Goal: Transaction & Acquisition: Download file/media

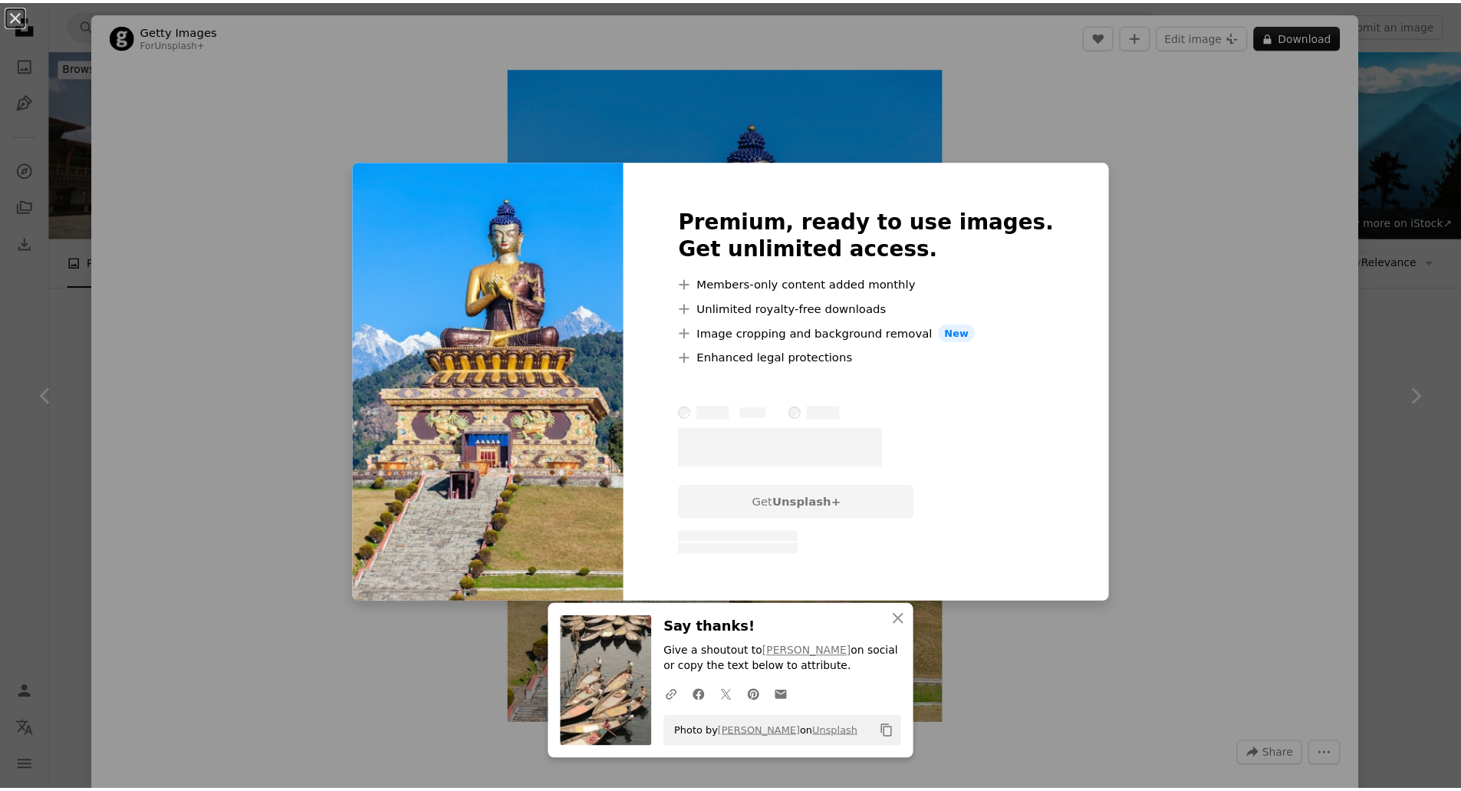
scroll to position [383, 0]
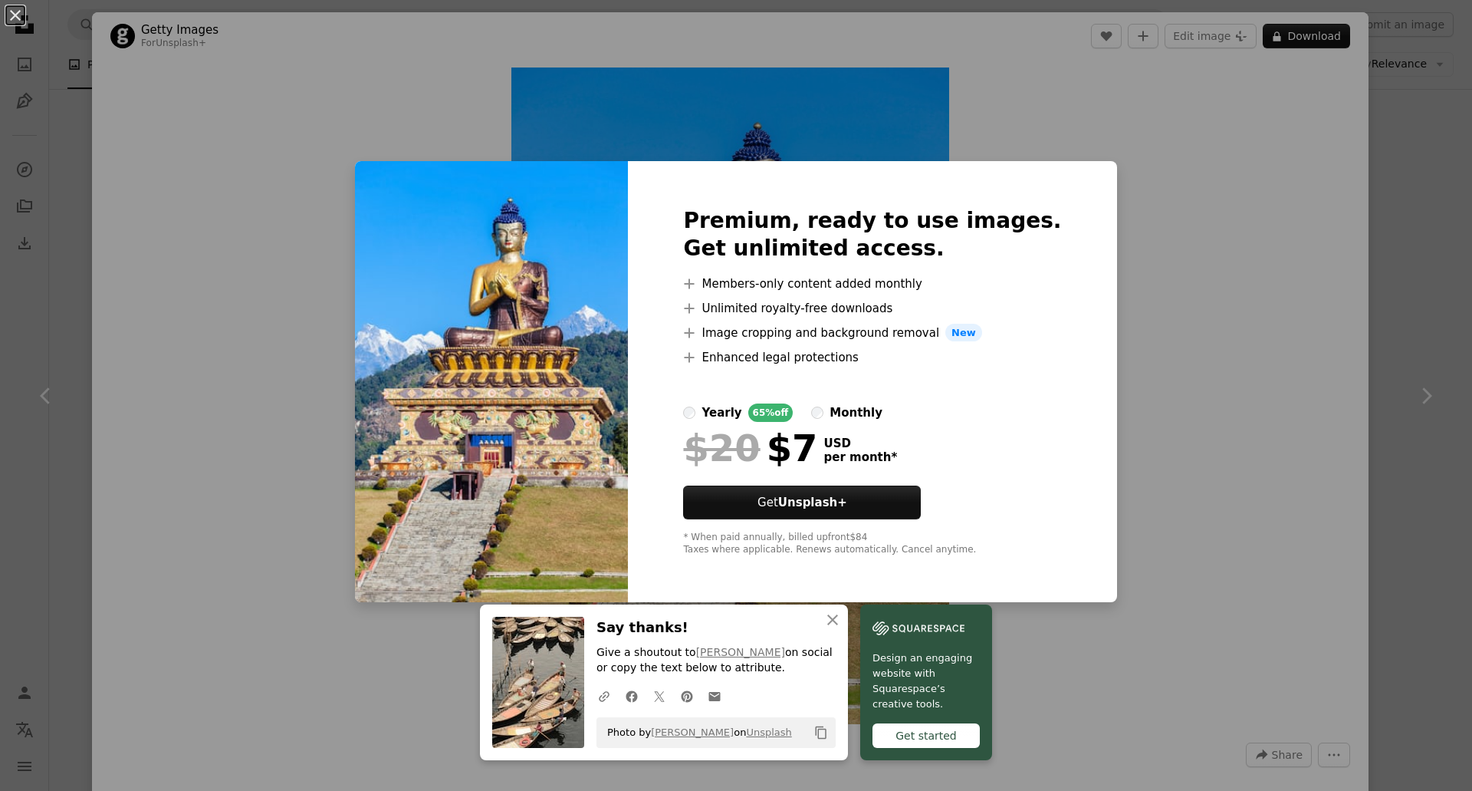
click at [1185, 90] on div "An X shape An X shape Close Say thanks! Give a shoutout to [PERSON_NAME] on soc…" at bounding box center [736, 395] width 1472 height 791
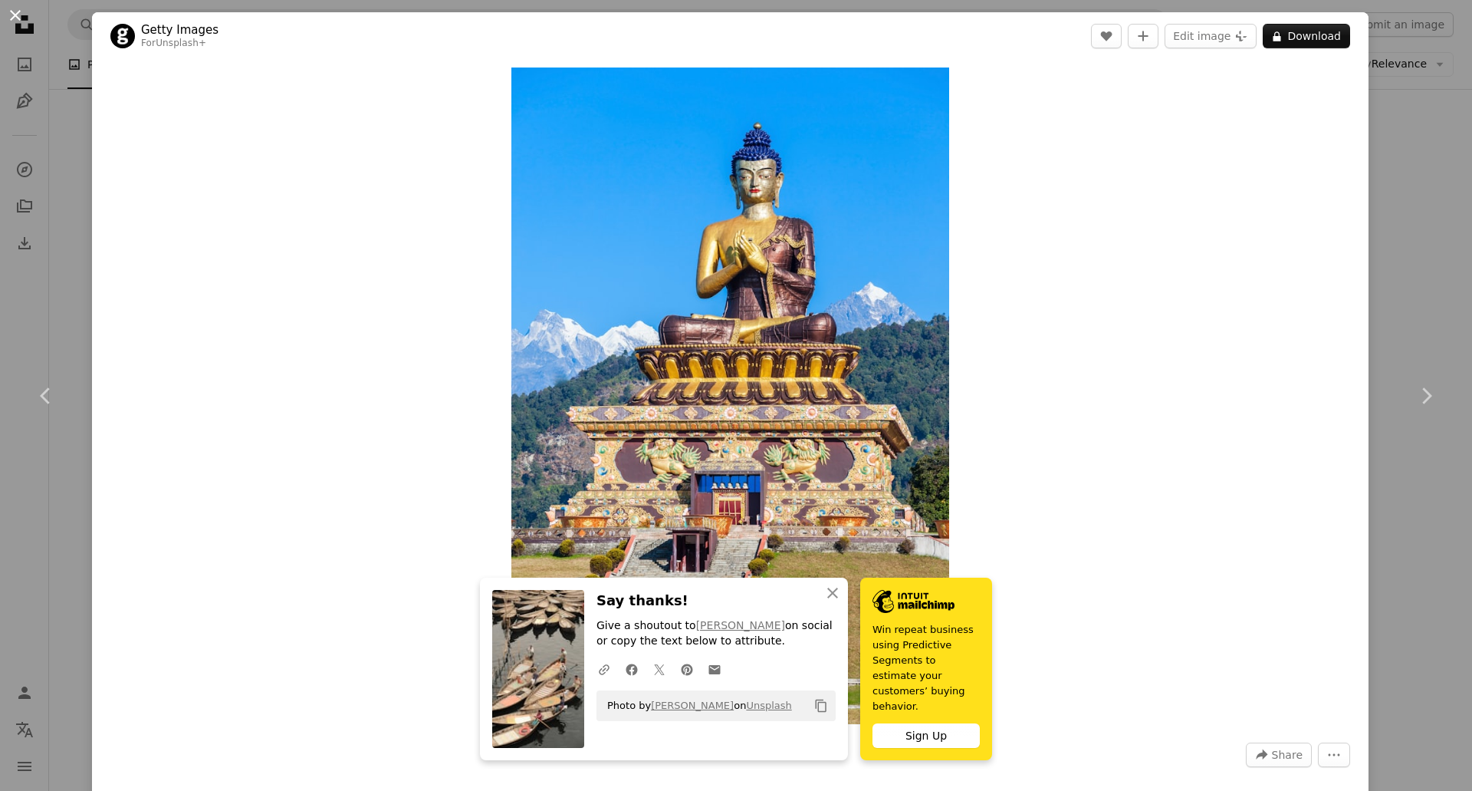
click at [14, 14] on button "An X shape" at bounding box center [15, 15] width 18 height 18
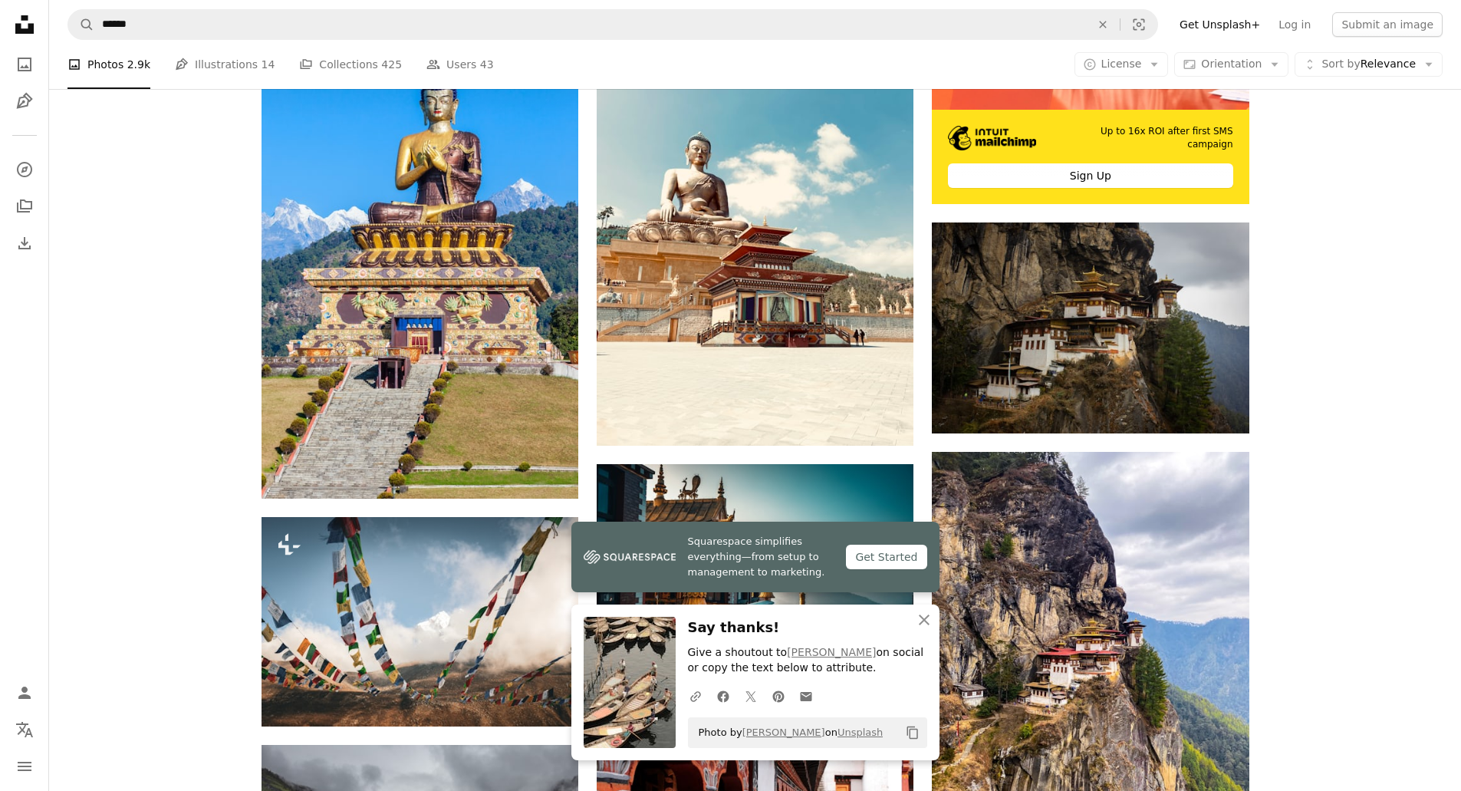
scroll to position [767, 0]
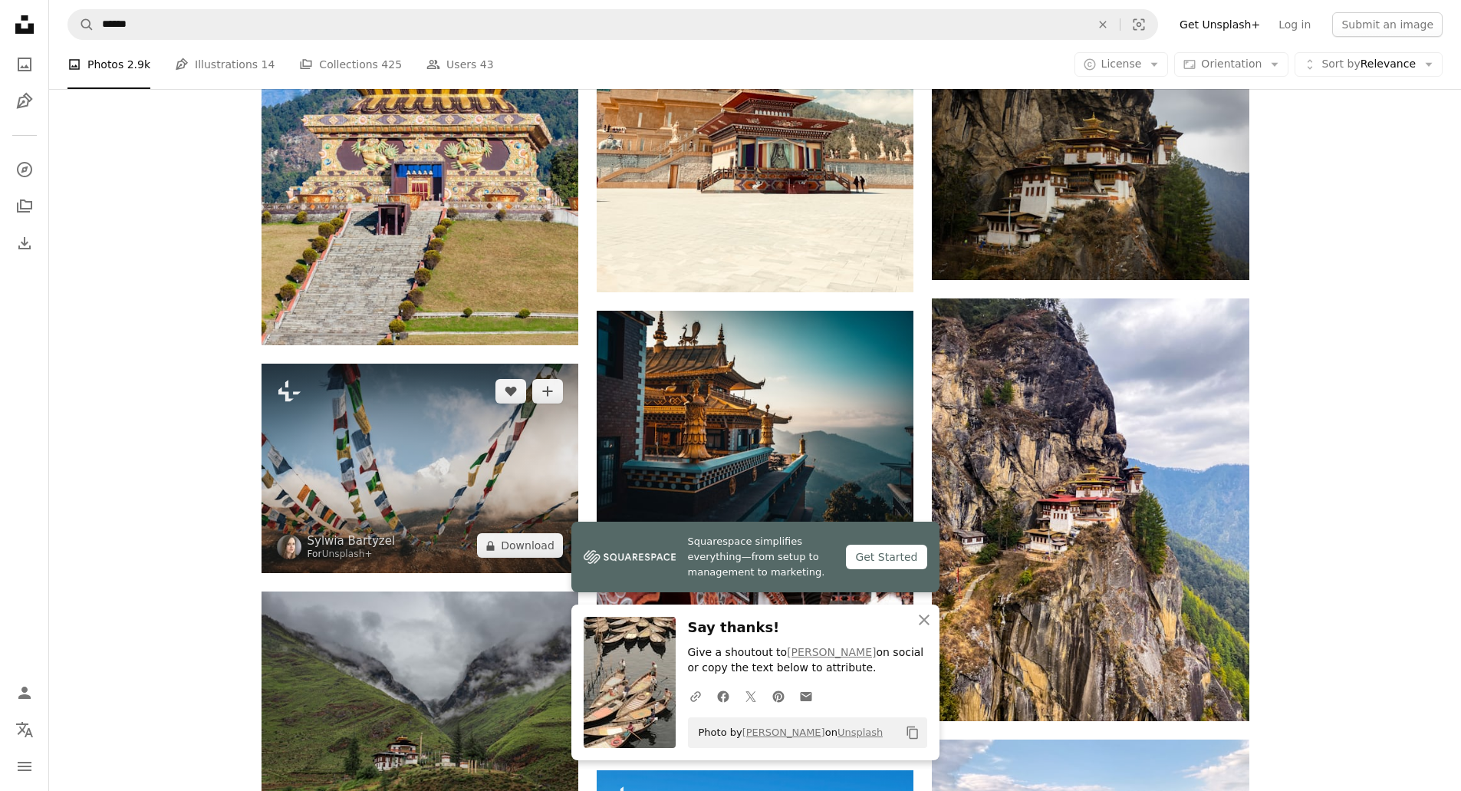
click at [410, 446] on img at bounding box center [420, 469] width 317 height 210
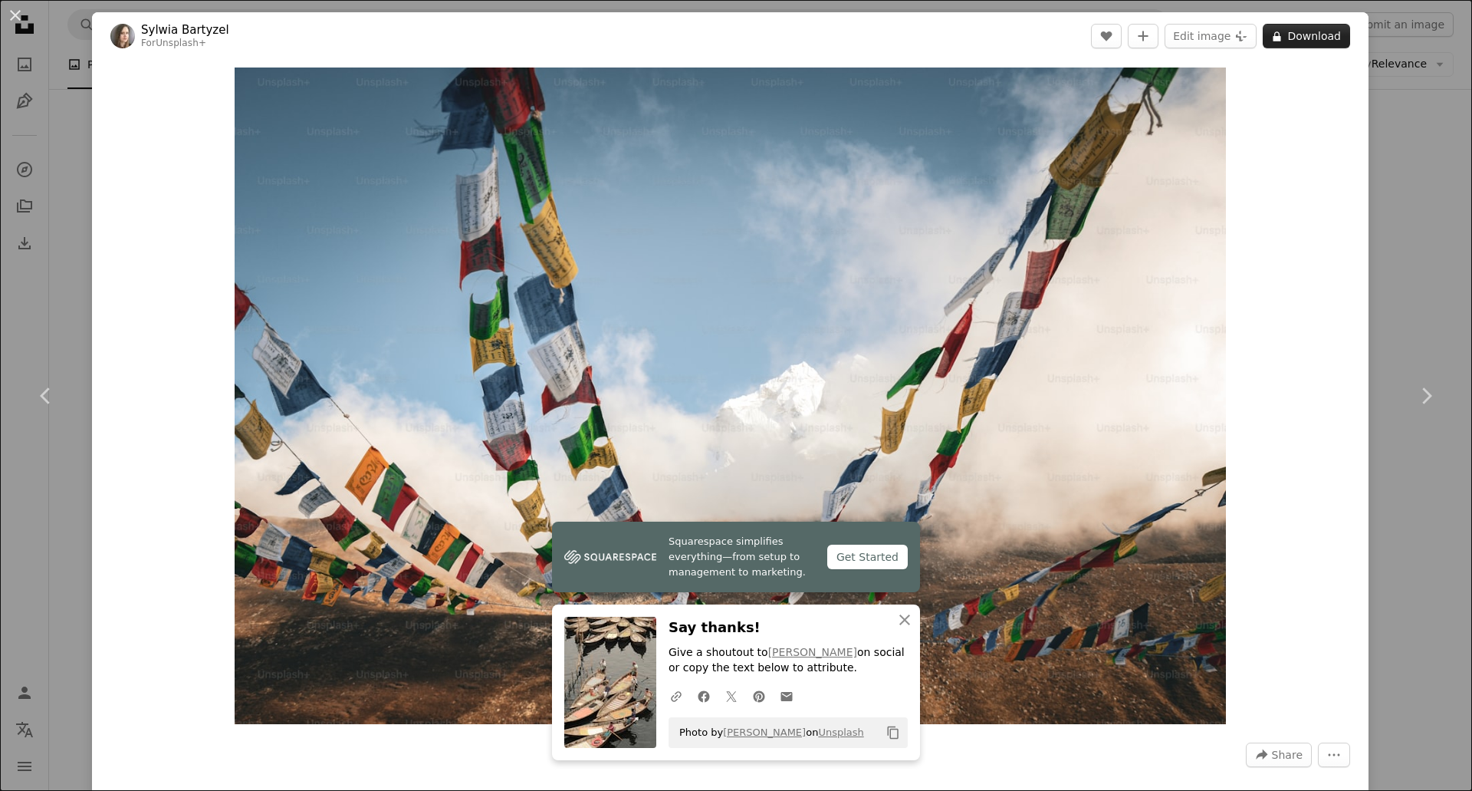
click at [1285, 39] on button "A lock Download" at bounding box center [1306, 36] width 87 height 25
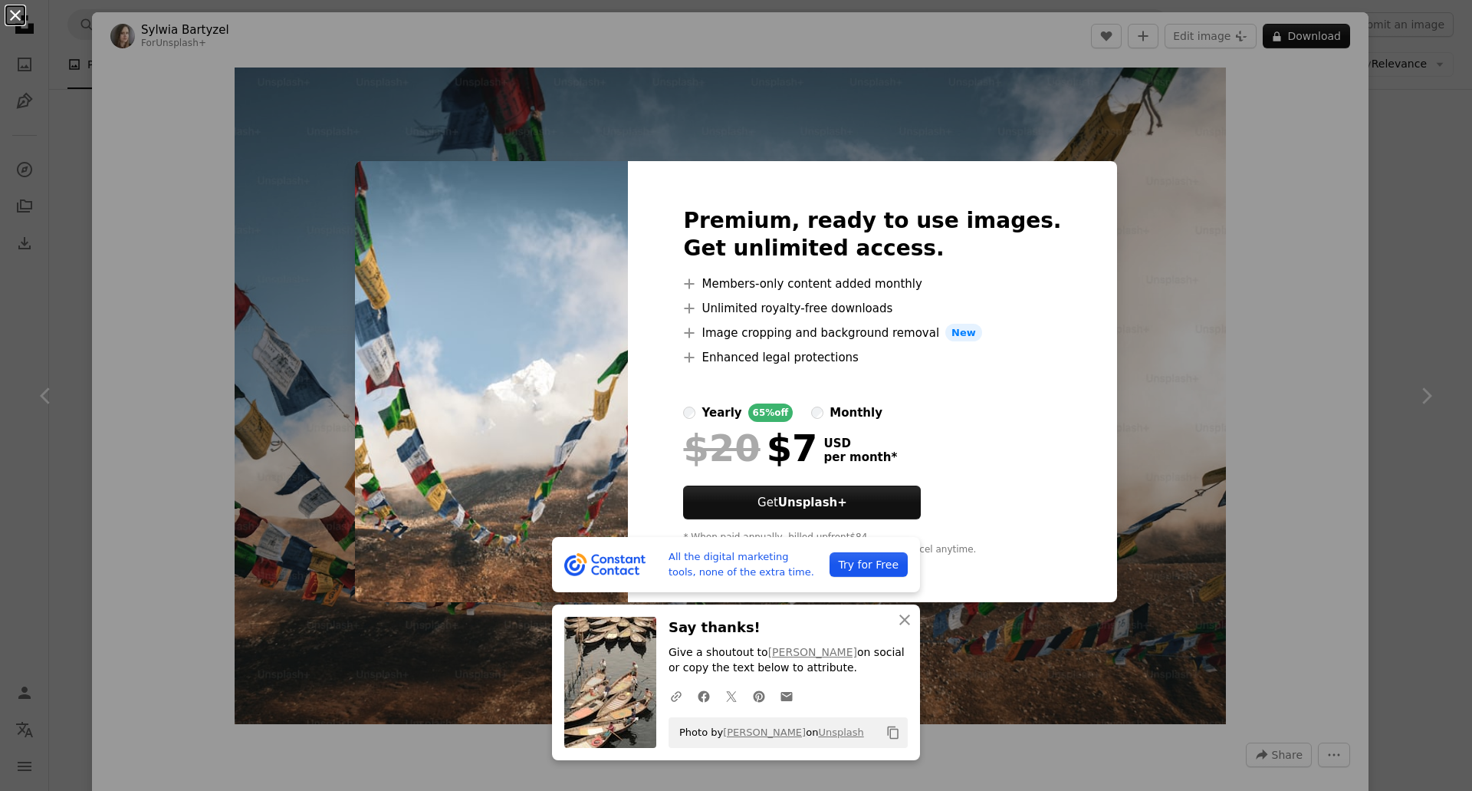
click at [22, 19] on button "An X shape" at bounding box center [15, 15] width 18 height 18
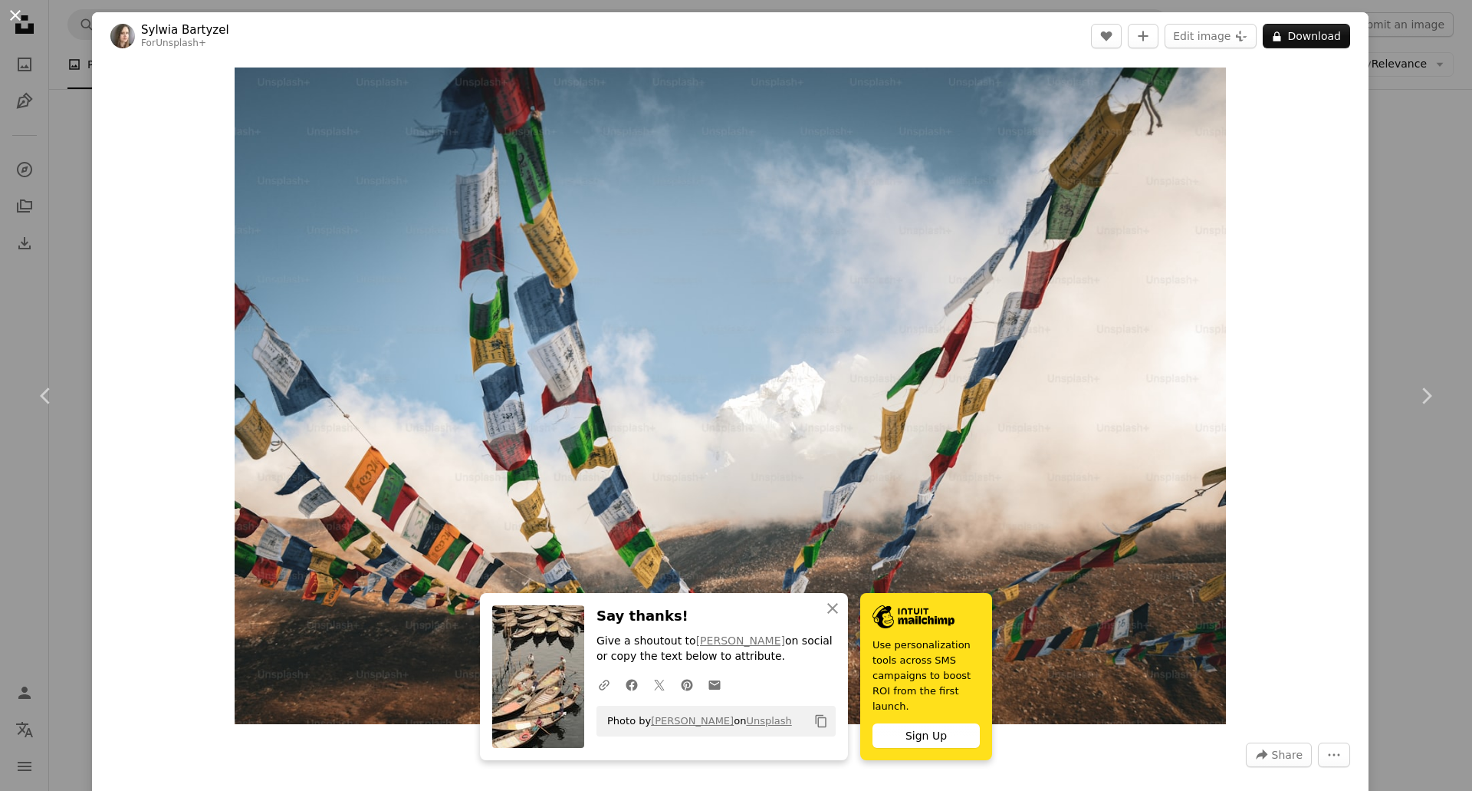
click at [11, 18] on button "An X shape" at bounding box center [15, 15] width 18 height 18
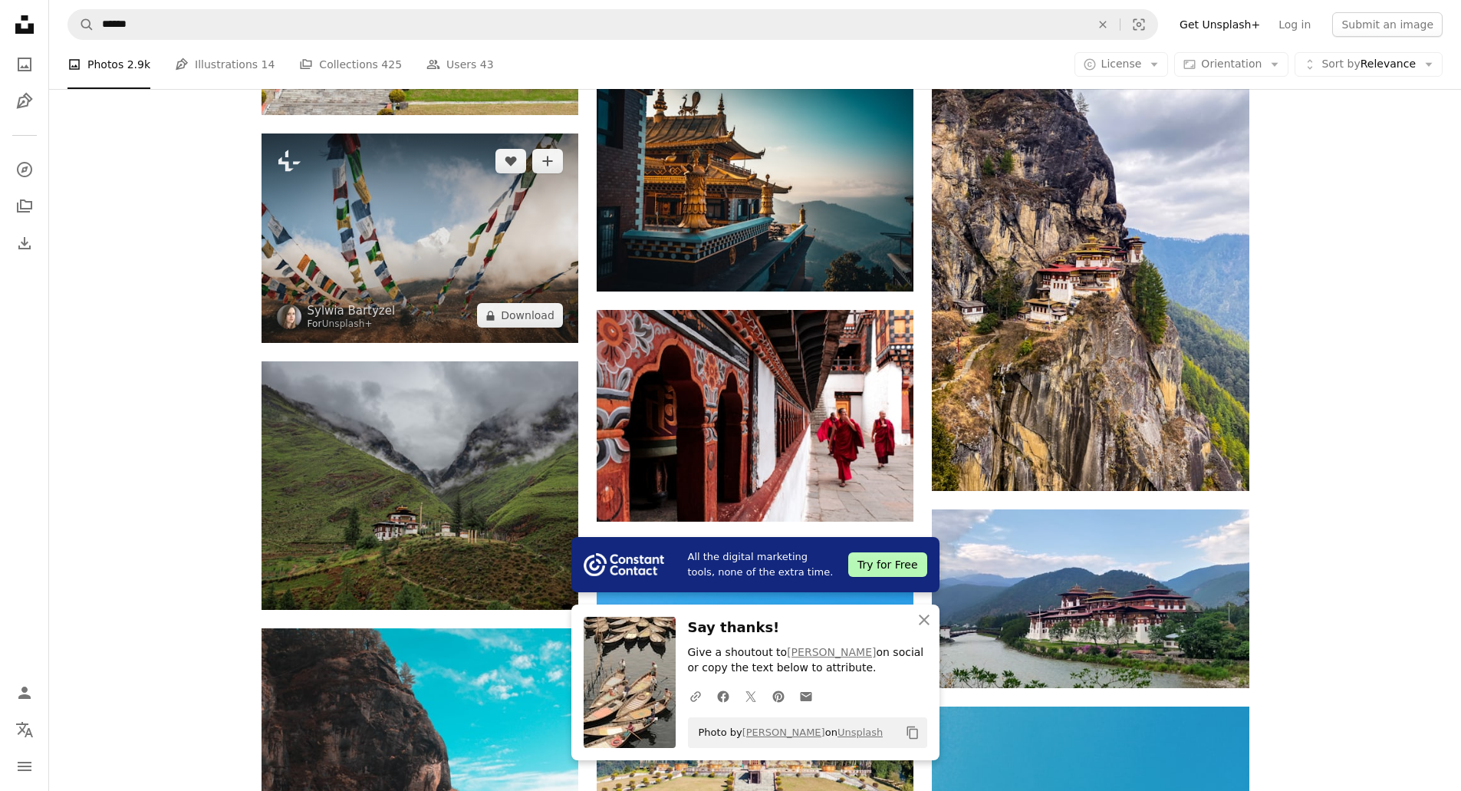
scroll to position [1304, 0]
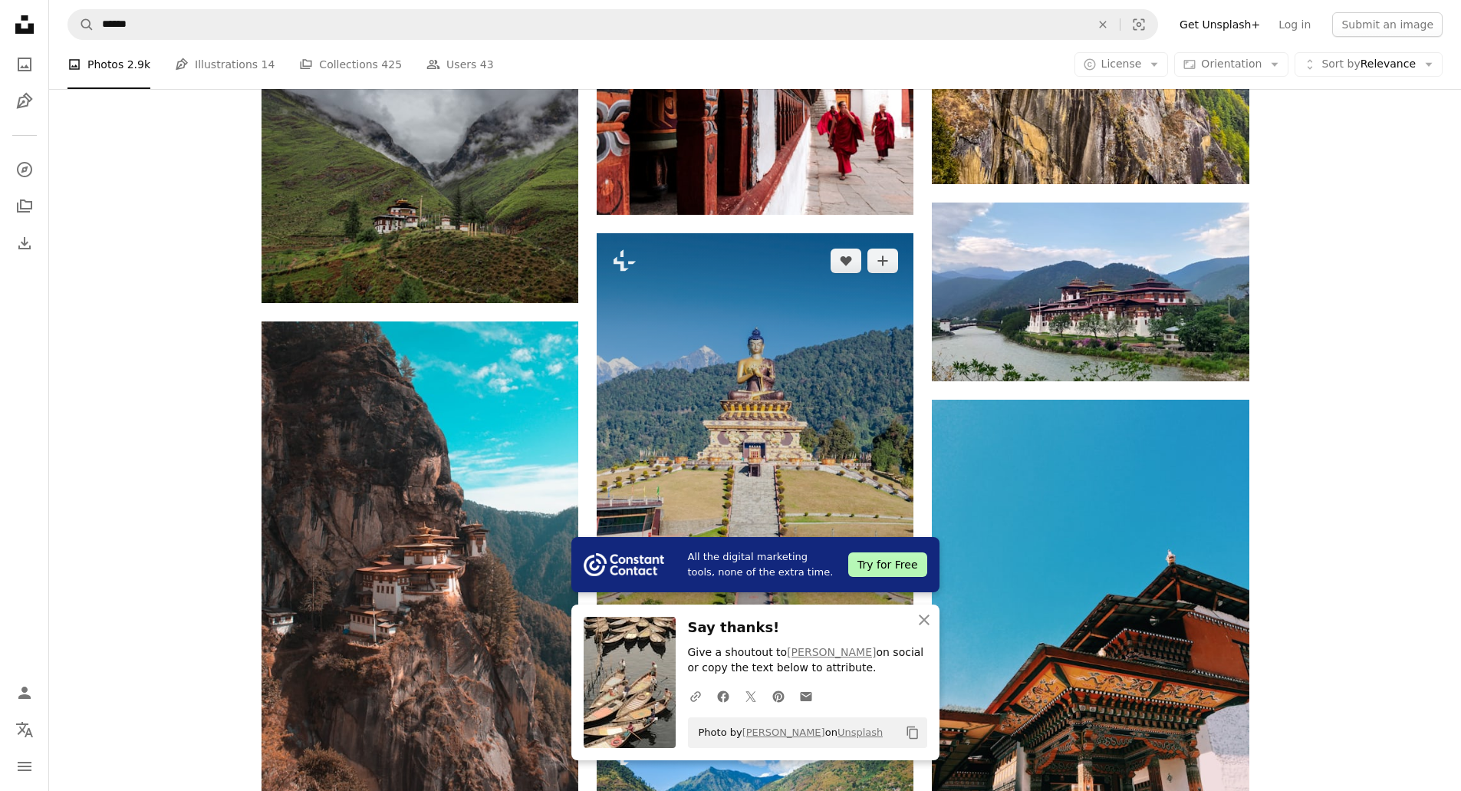
click at [709, 406] on img at bounding box center [755, 470] width 317 height 475
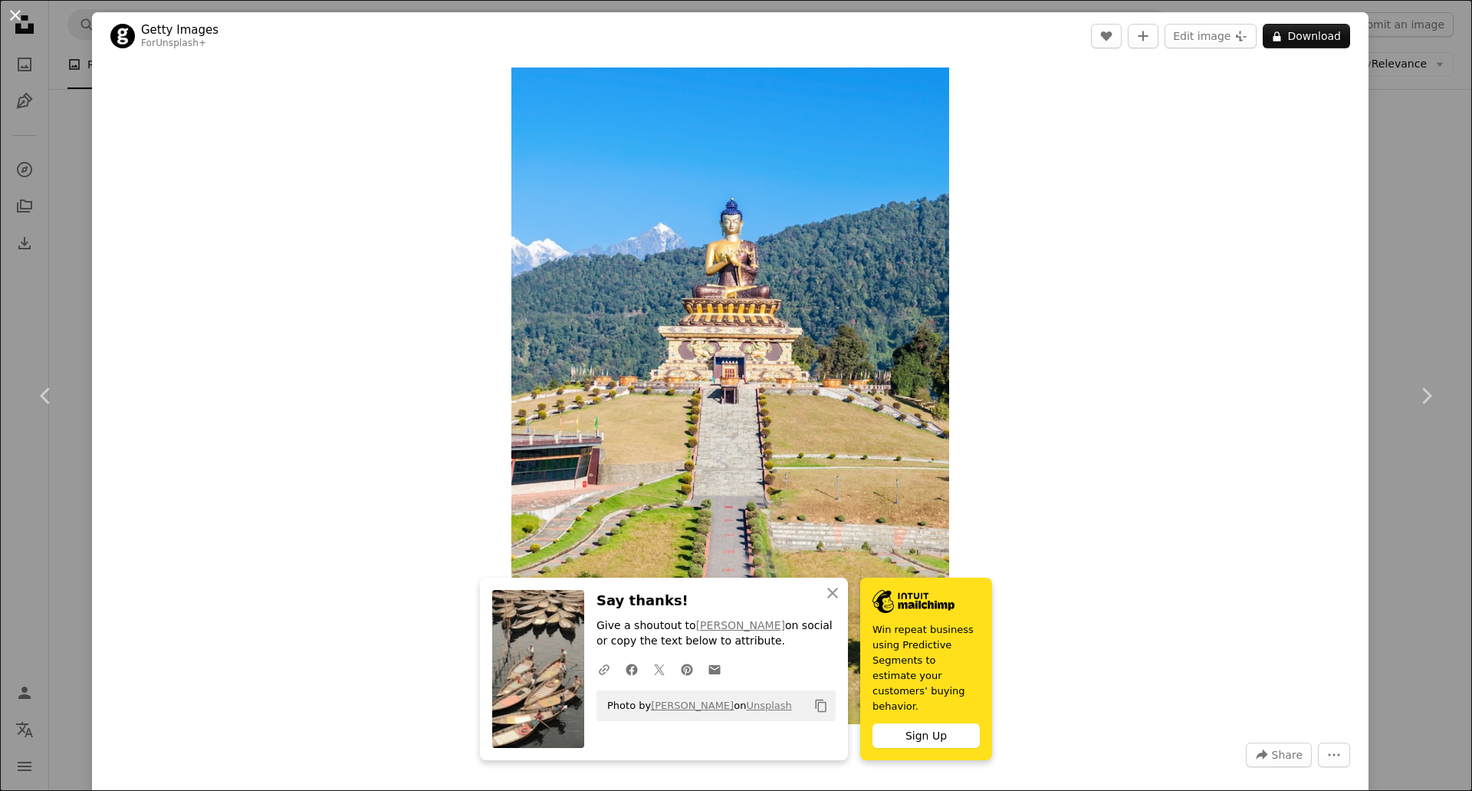
click at [12, 9] on button "An X shape" at bounding box center [15, 15] width 18 height 18
